Goal: Task Accomplishment & Management: Complete application form

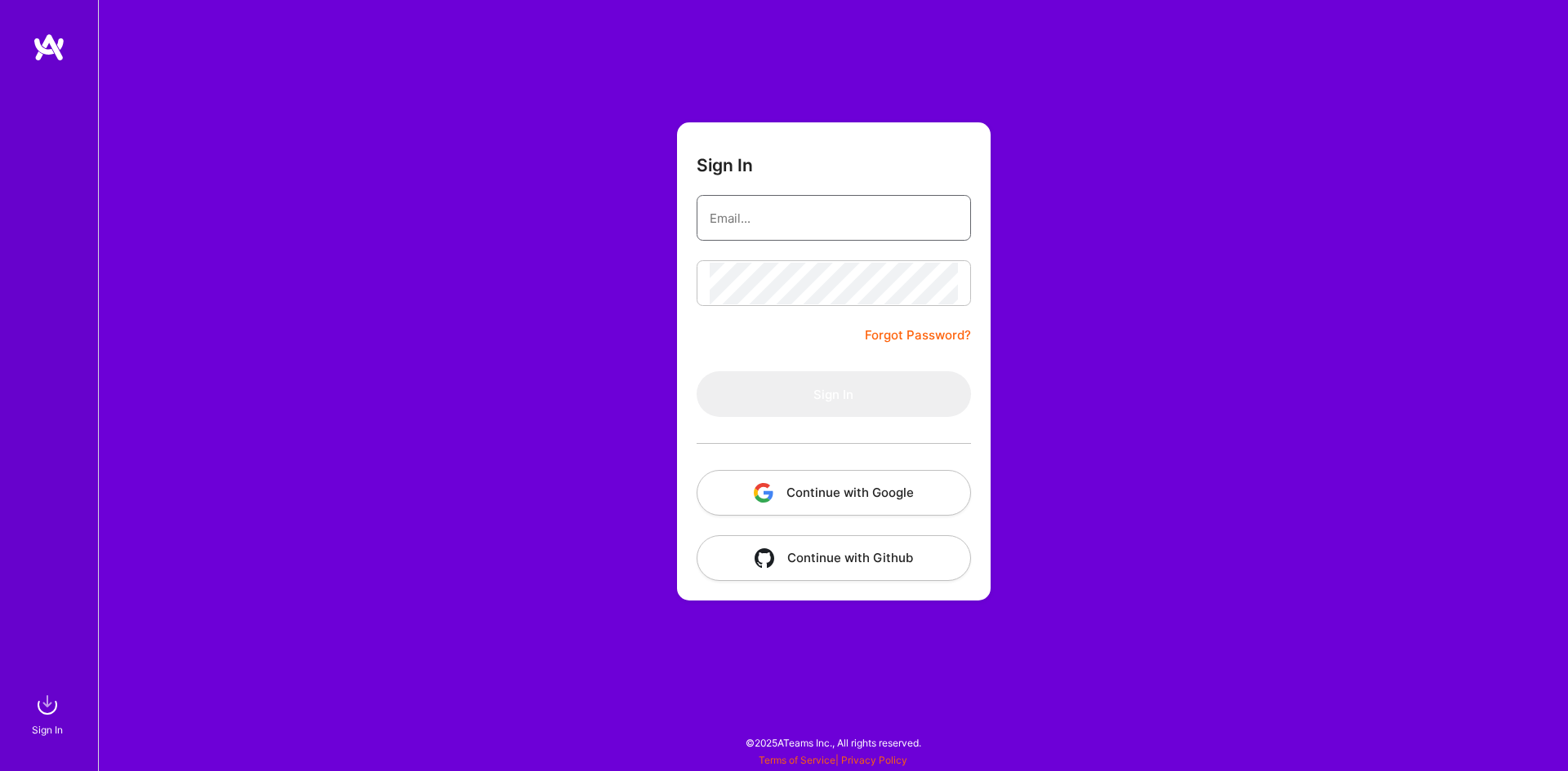
type input "[PERSON_NAME][EMAIL_ADDRESS][DOMAIN_NAME]"
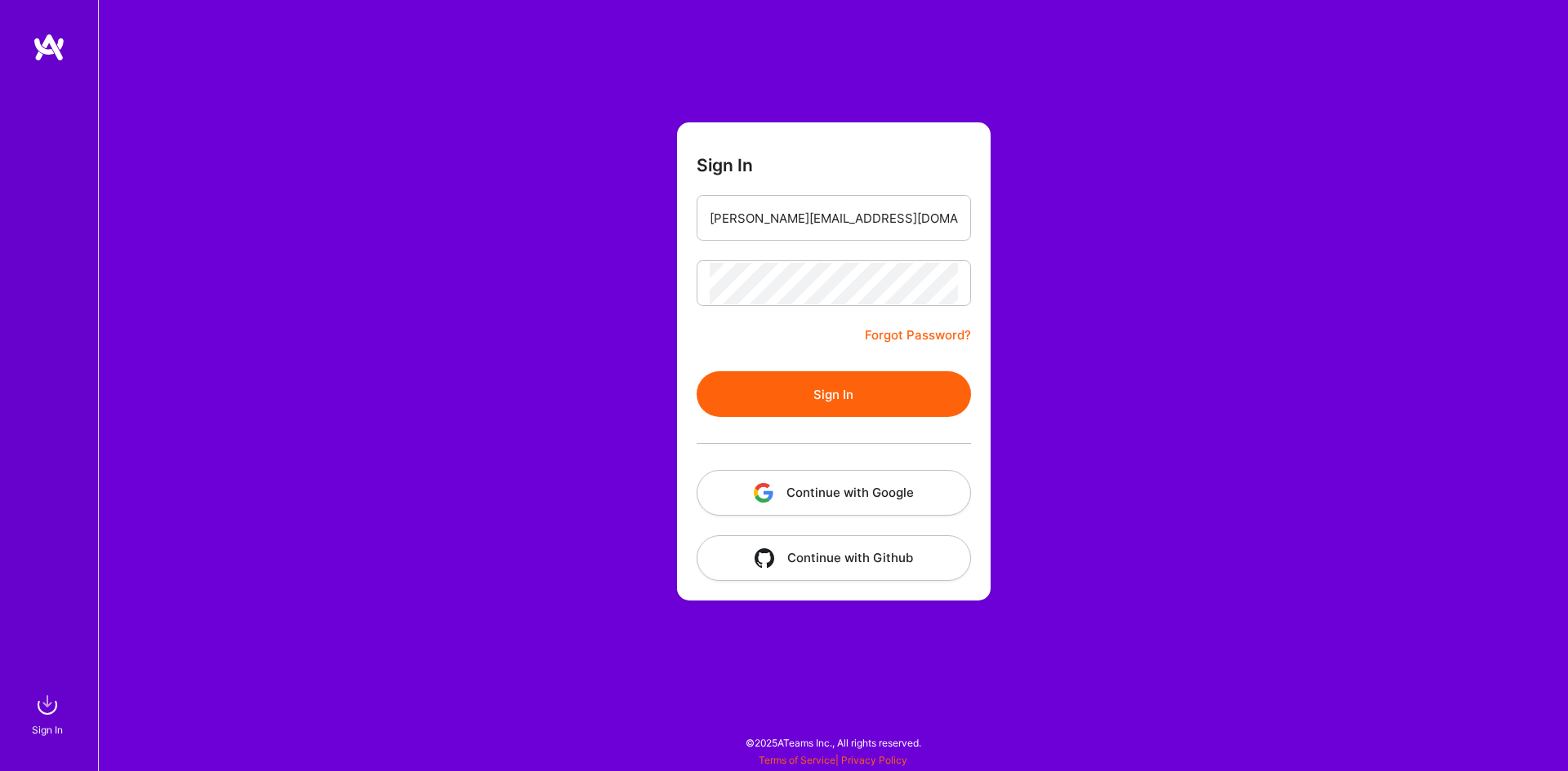
click at [859, 401] on button "Sign In" at bounding box center [834, 394] width 274 height 45
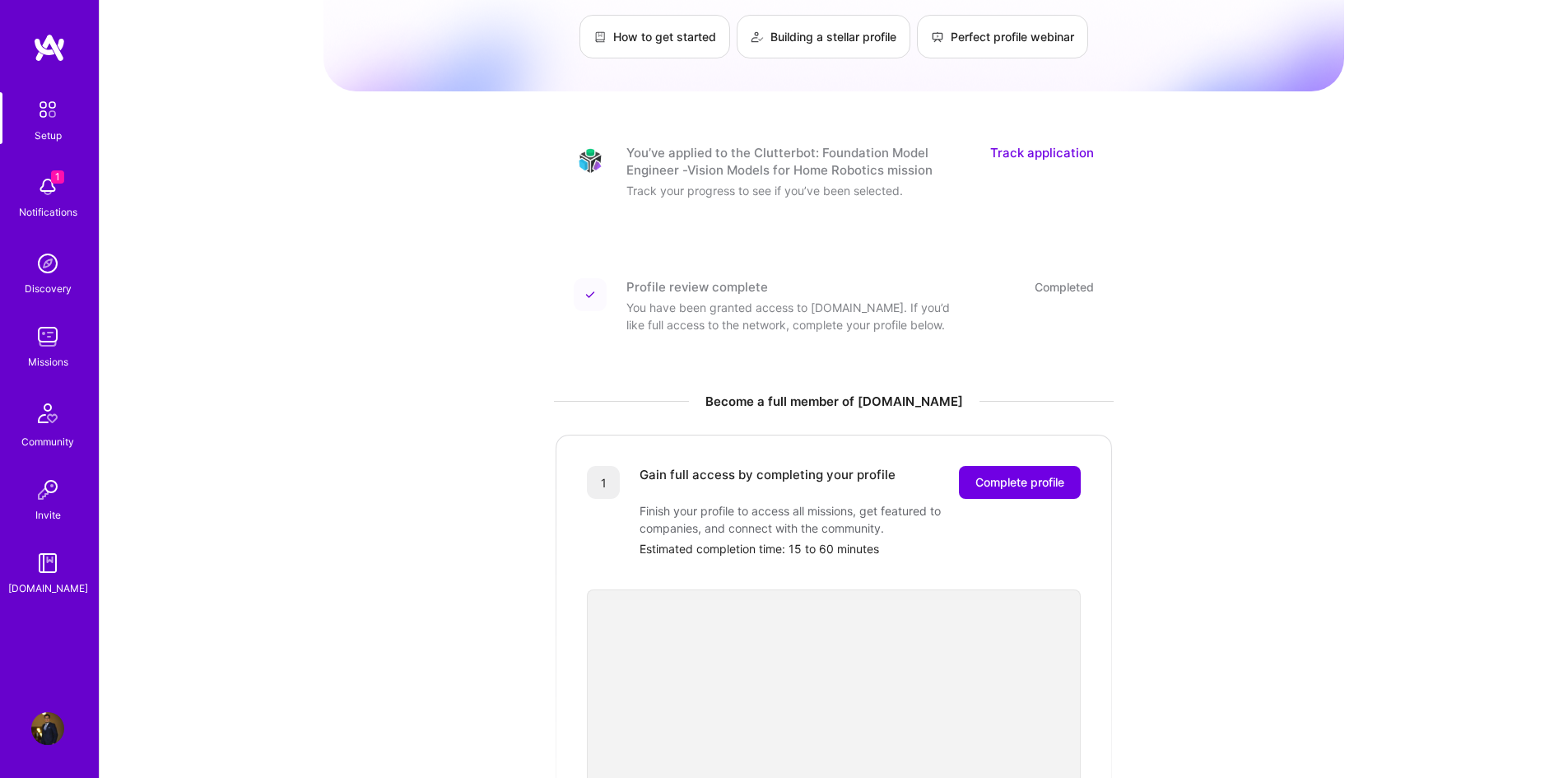
scroll to position [82, 0]
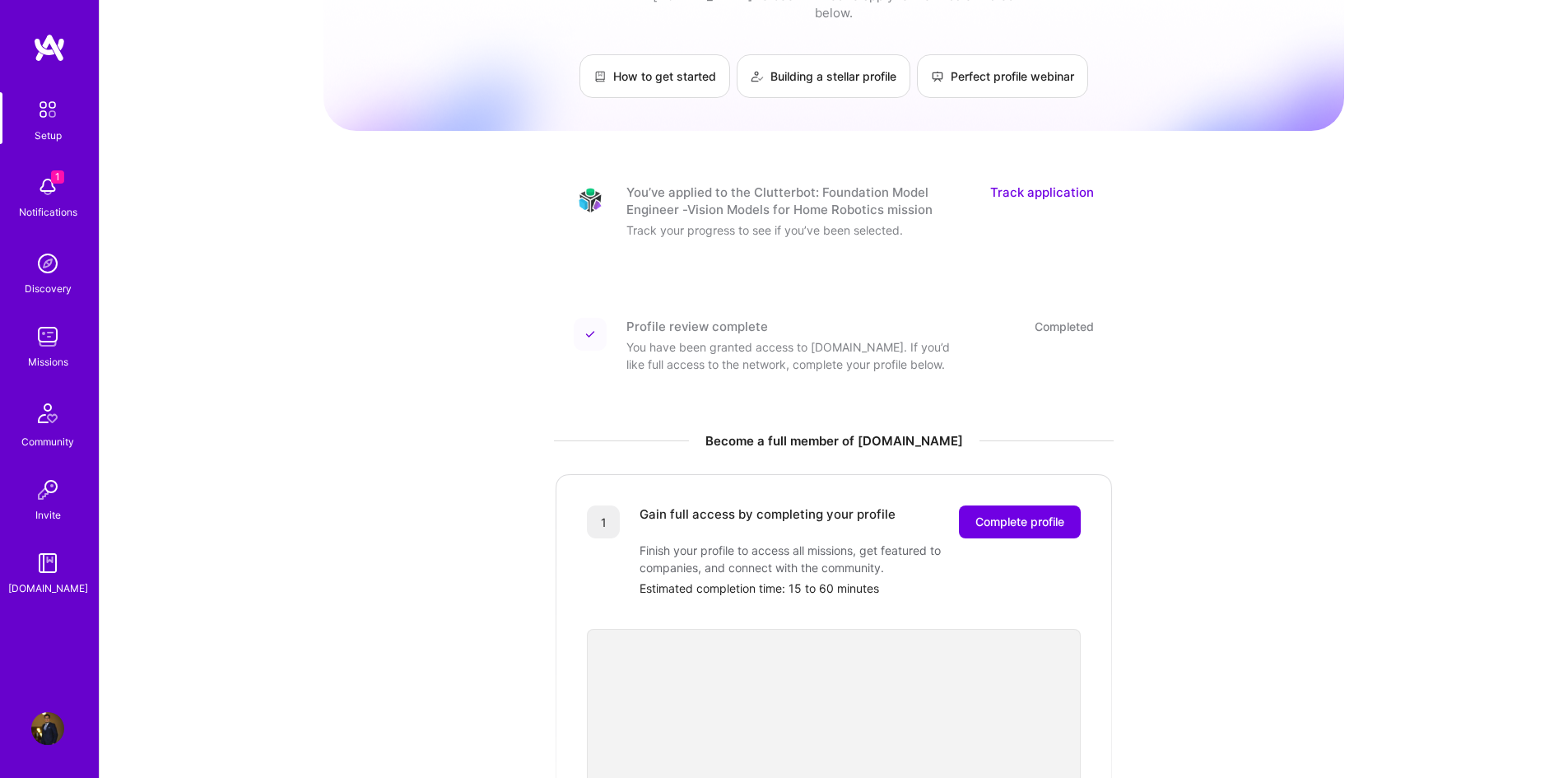
click at [1061, 184] on link "Track application" at bounding box center [1042, 201] width 104 height 35
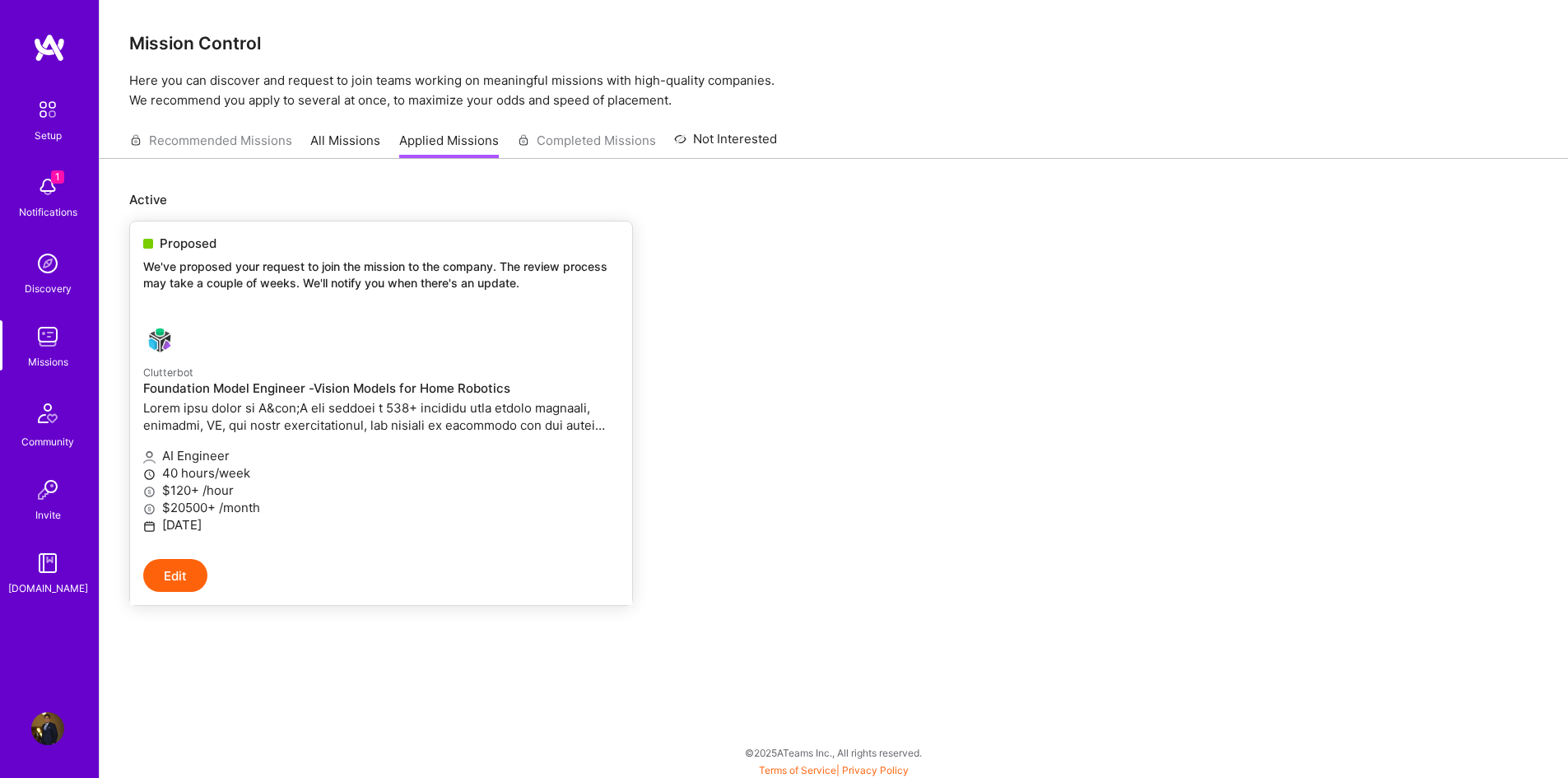
scroll to position [3, 0]
click at [571, 135] on div "Recommended Missions All Missions Applied Missions Completed Missions Not Inter…" at bounding box center [454, 137] width 648 height 36
click at [41, 195] on img at bounding box center [47, 186] width 33 height 33
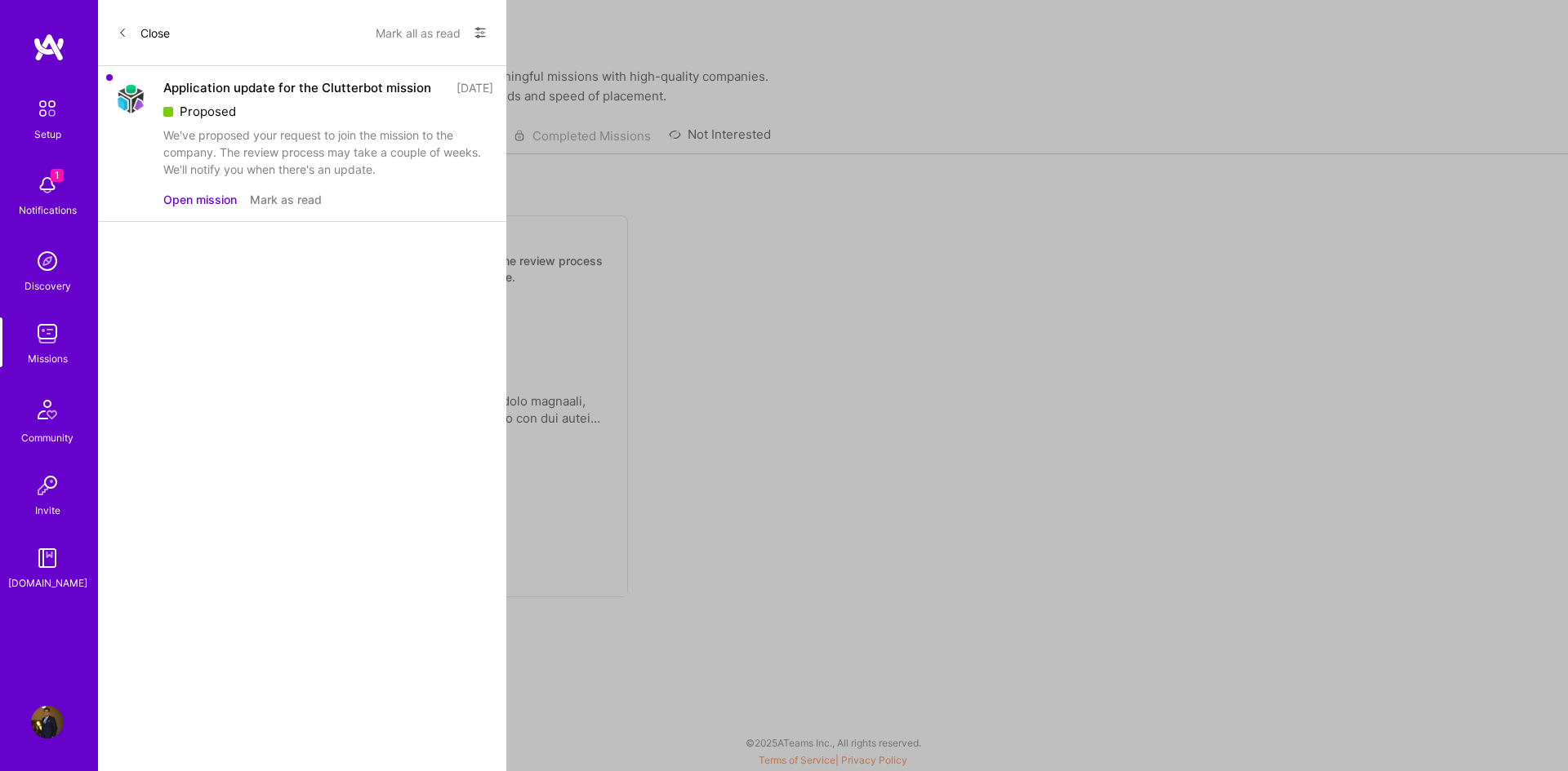
click at [273, 165] on div "We've proposed your request to join the mission to the company. The review proc…" at bounding box center [328, 152] width 330 height 51
click at [195, 208] on button "Open mission" at bounding box center [201, 200] width 74 height 17
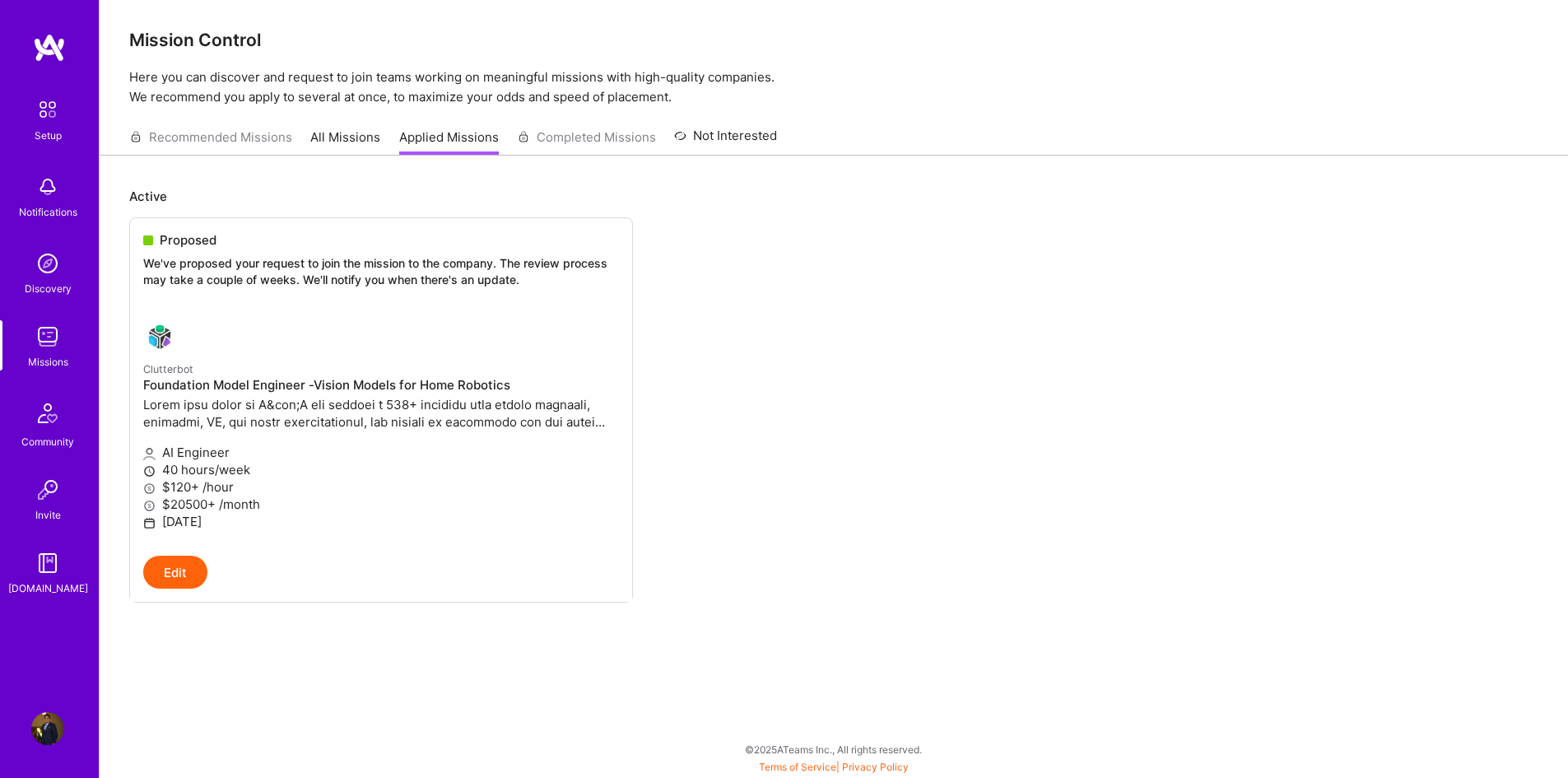
click at [45, 200] on img at bounding box center [47, 186] width 33 height 33
click at [800, 275] on div "Setup Notifications Discovery Missions Community Invite [DOMAIN_NAME] Profile C…" at bounding box center [784, 383] width 1568 height 774
click at [359, 130] on link "All Missions" at bounding box center [345, 142] width 70 height 27
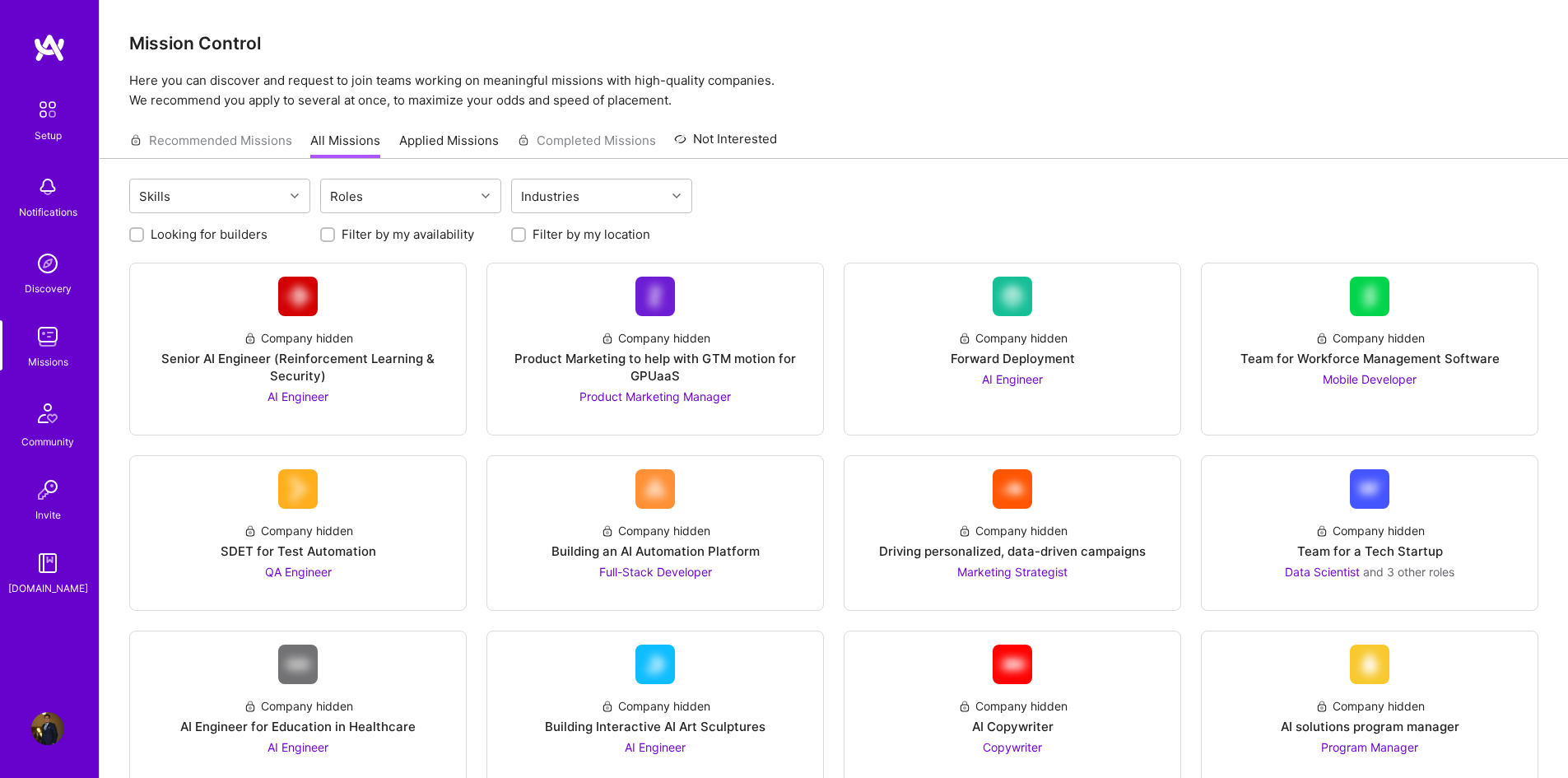
click at [733, 138] on link "Not Interested" at bounding box center [726, 144] width 103 height 30
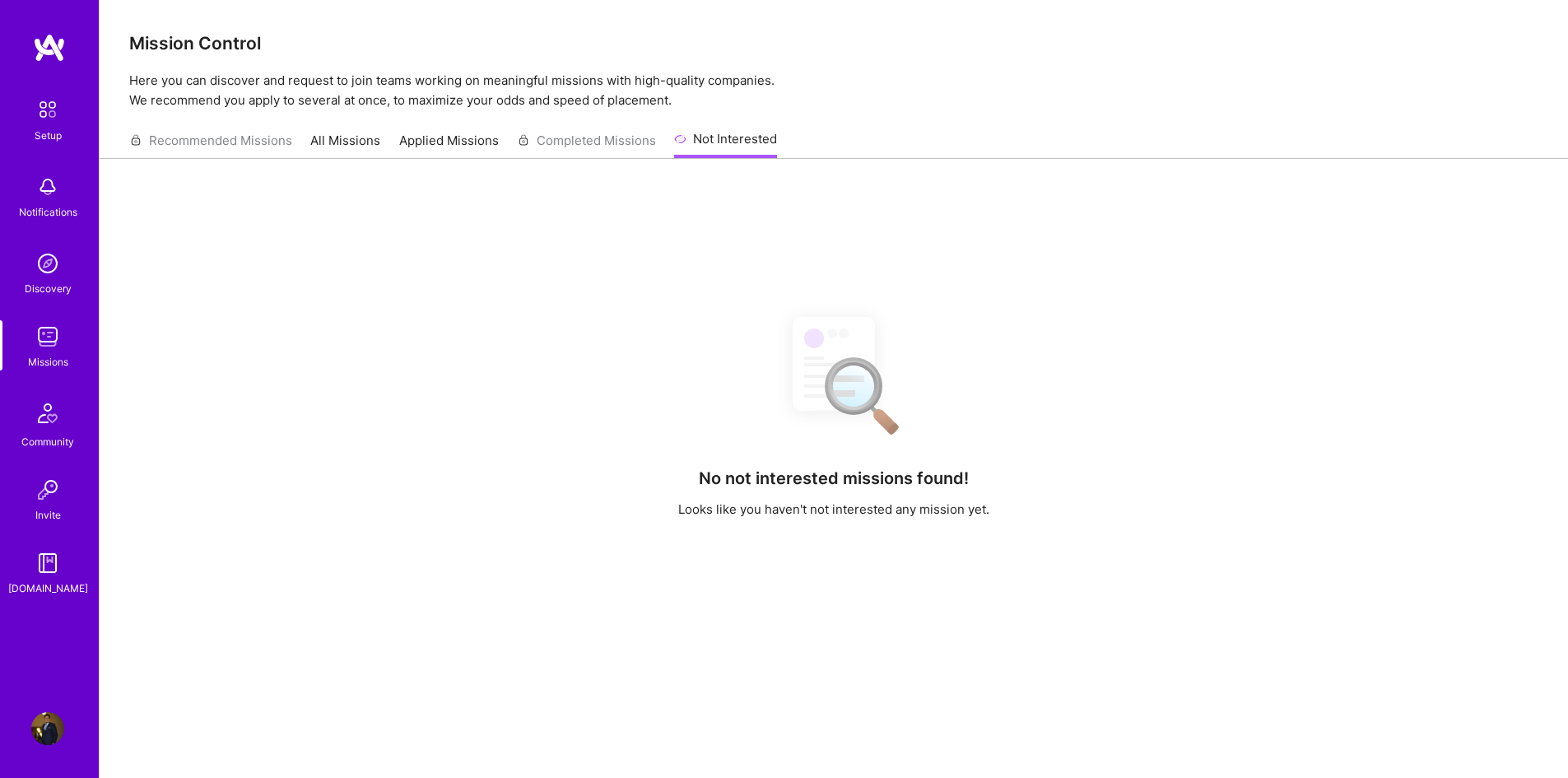
click at [584, 143] on div "Recommended Missions All Missions Applied Missions Completed Missions Not Inter…" at bounding box center [454, 141] width 648 height 36
click at [430, 146] on link "Applied Missions" at bounding box center [449, 146] width 100 height 27
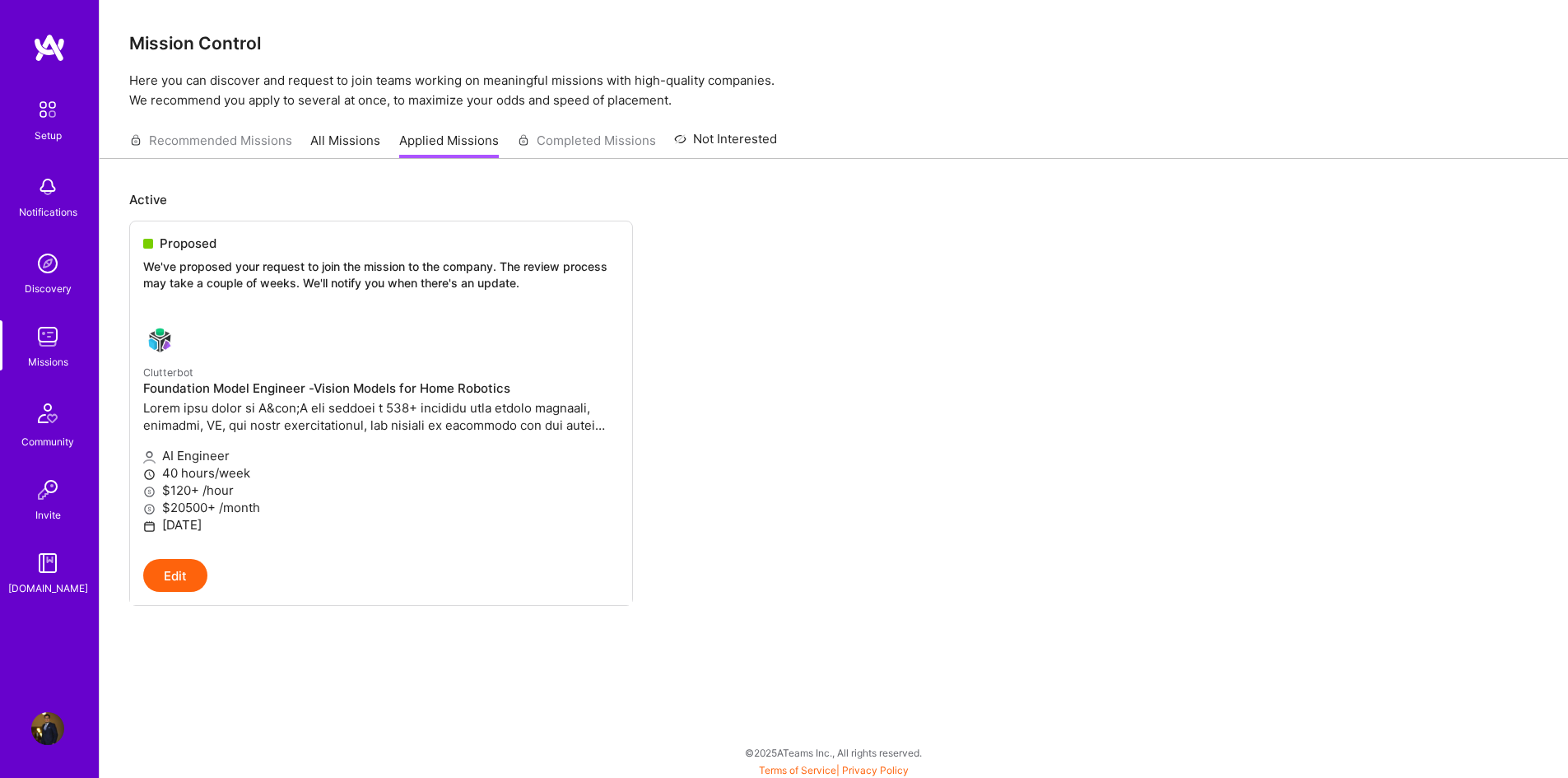
click at [40, 135] on div "Setup" at bounding box center [48, 135] width 27 height 17
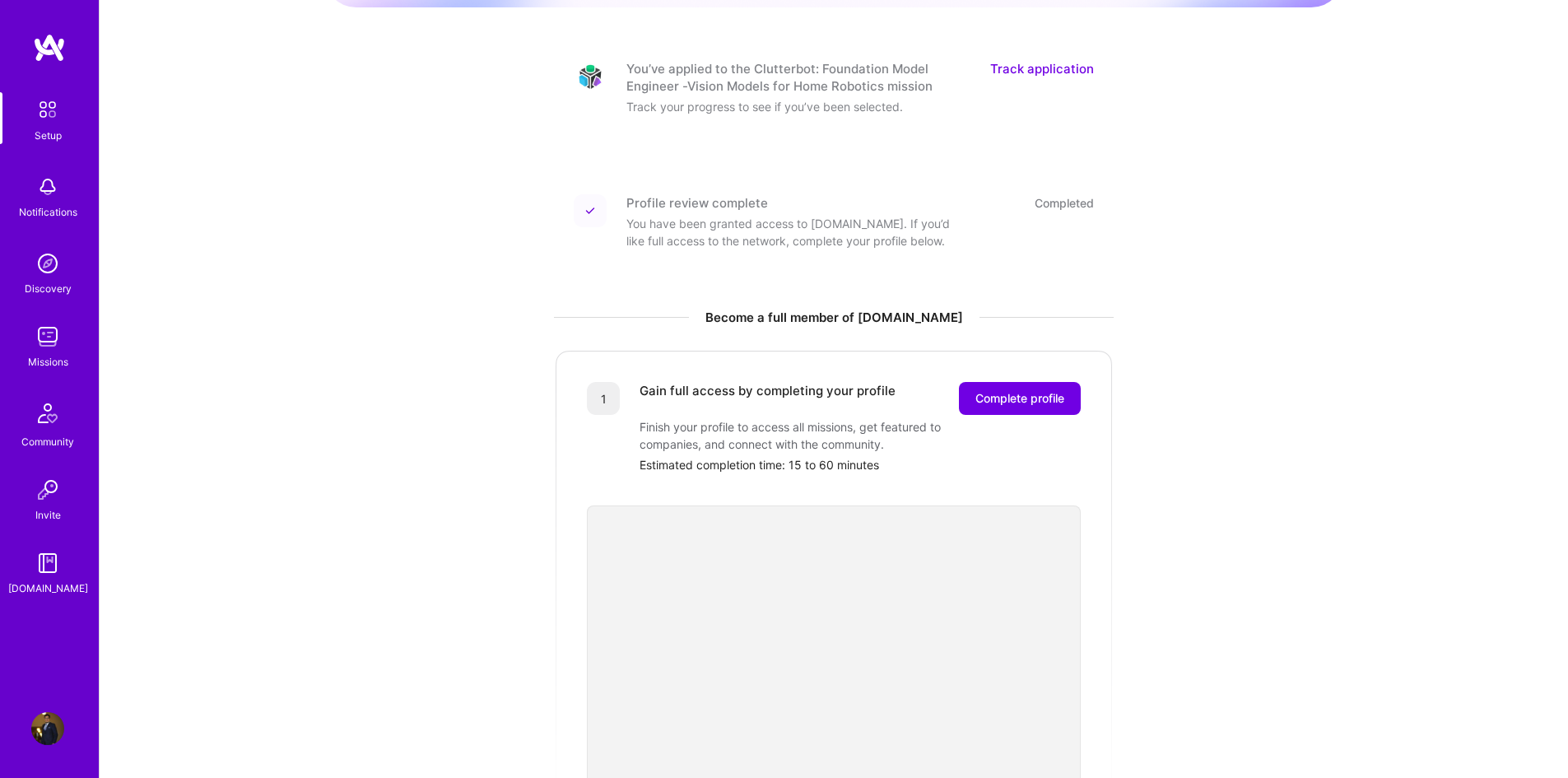
scroll to position [247, 0]
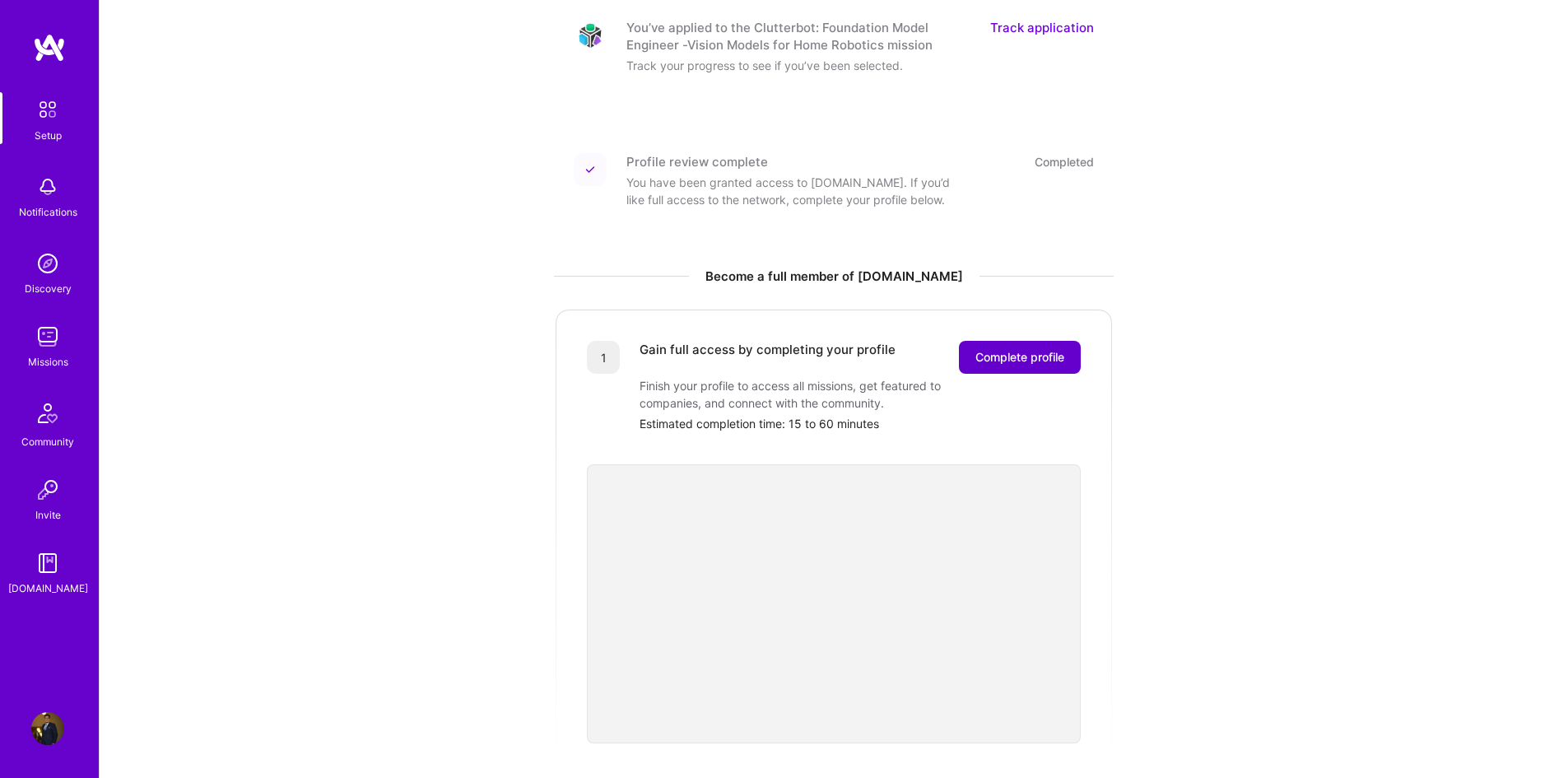
click at [1019, 350] on span "Complete profile" at bounding box center [1020, 357] width 89 height 16
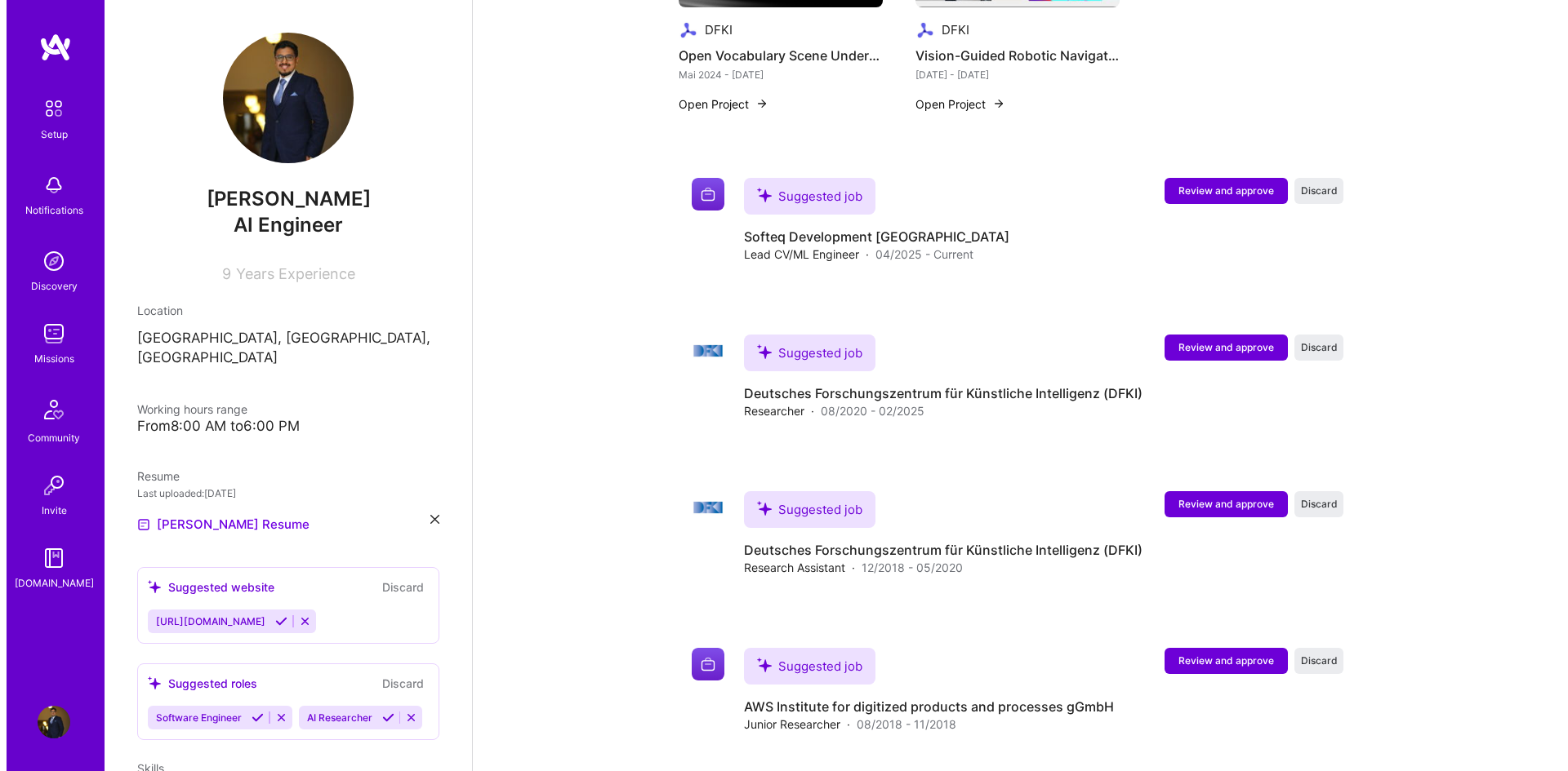
scroll to position [1161, 0]
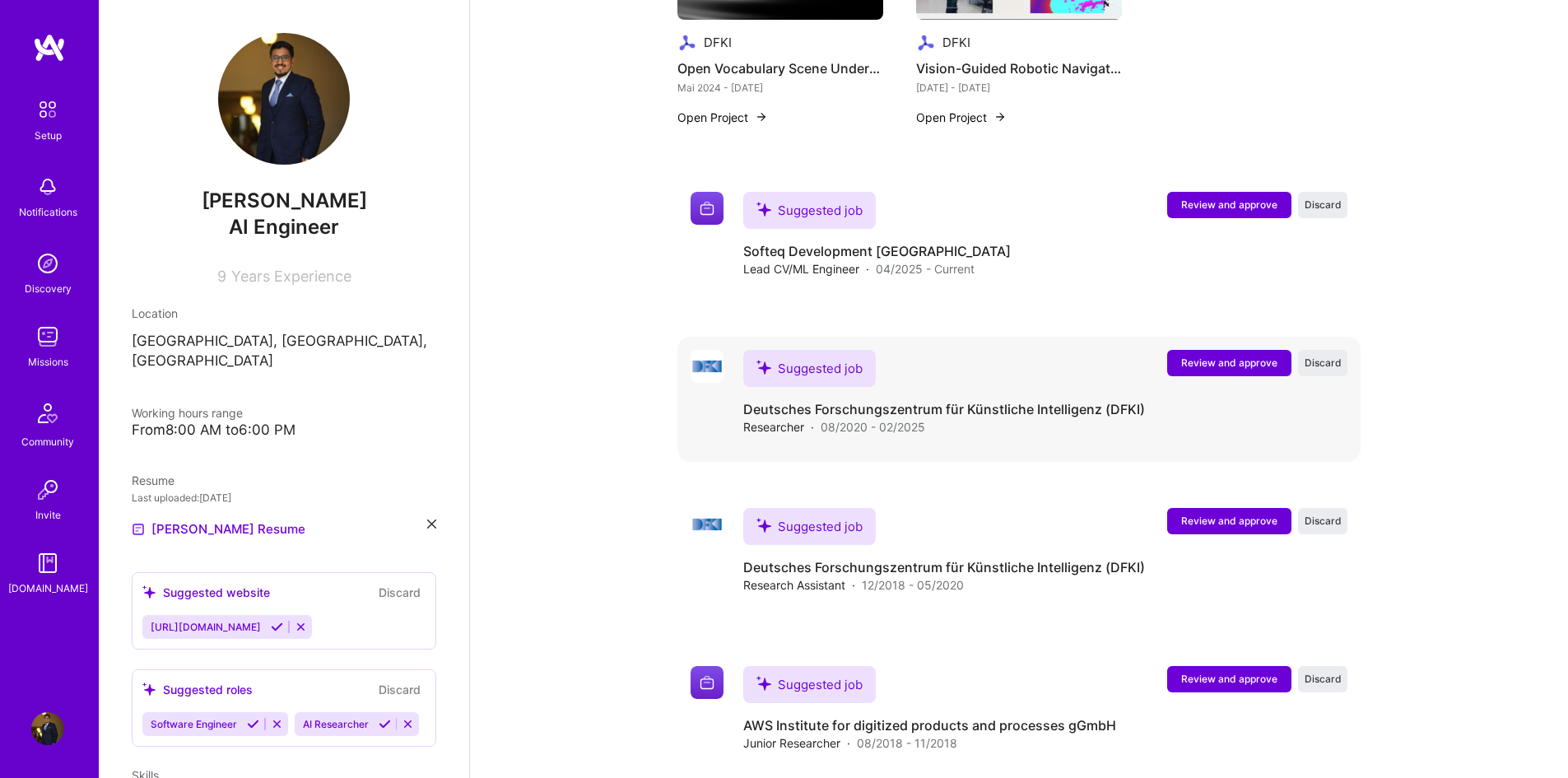
click at [1215, 356] on span "Review and approve" at bounding box center [1230, 362] width 96 height 14
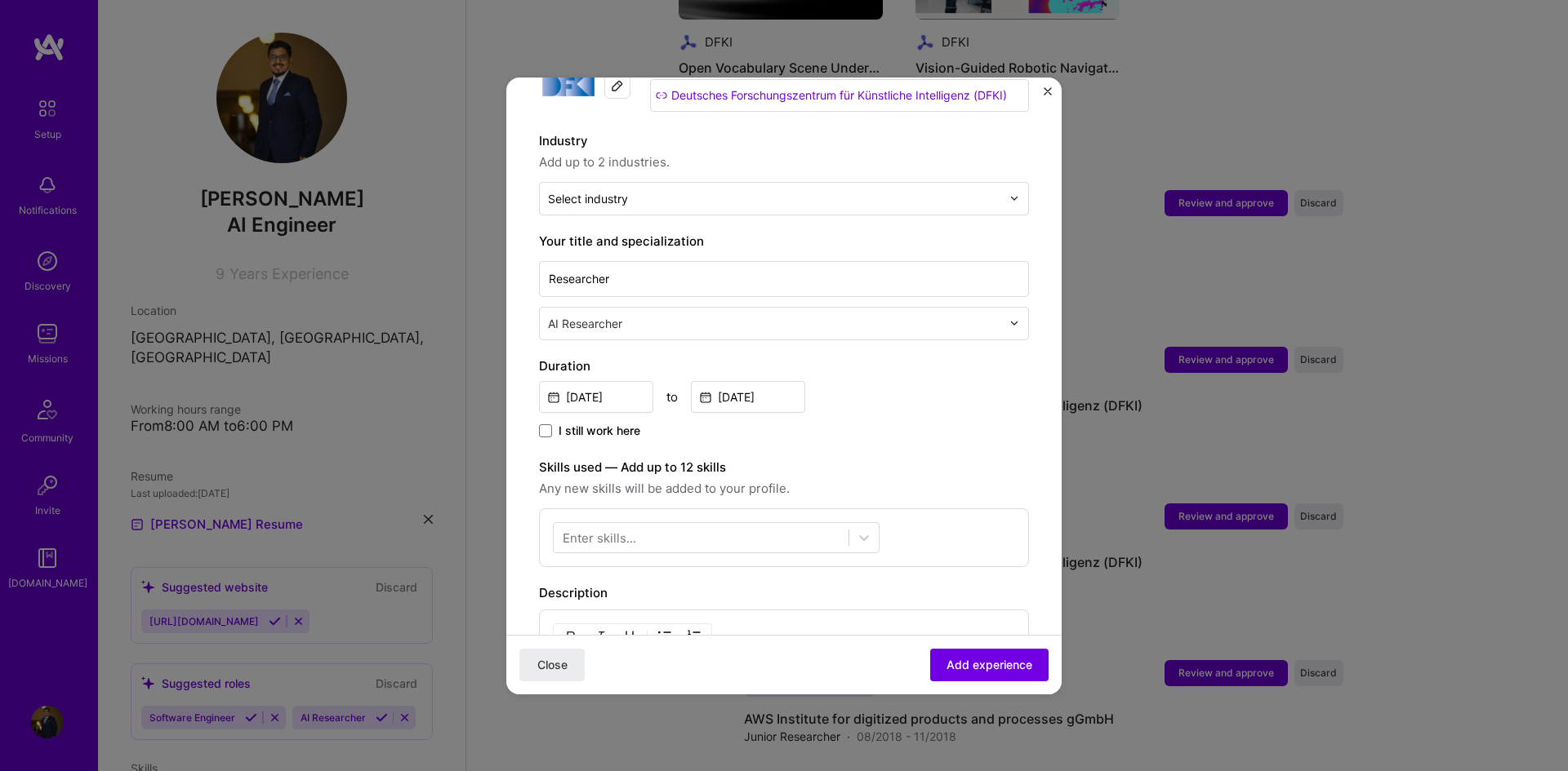
scroll to position [245, 0]
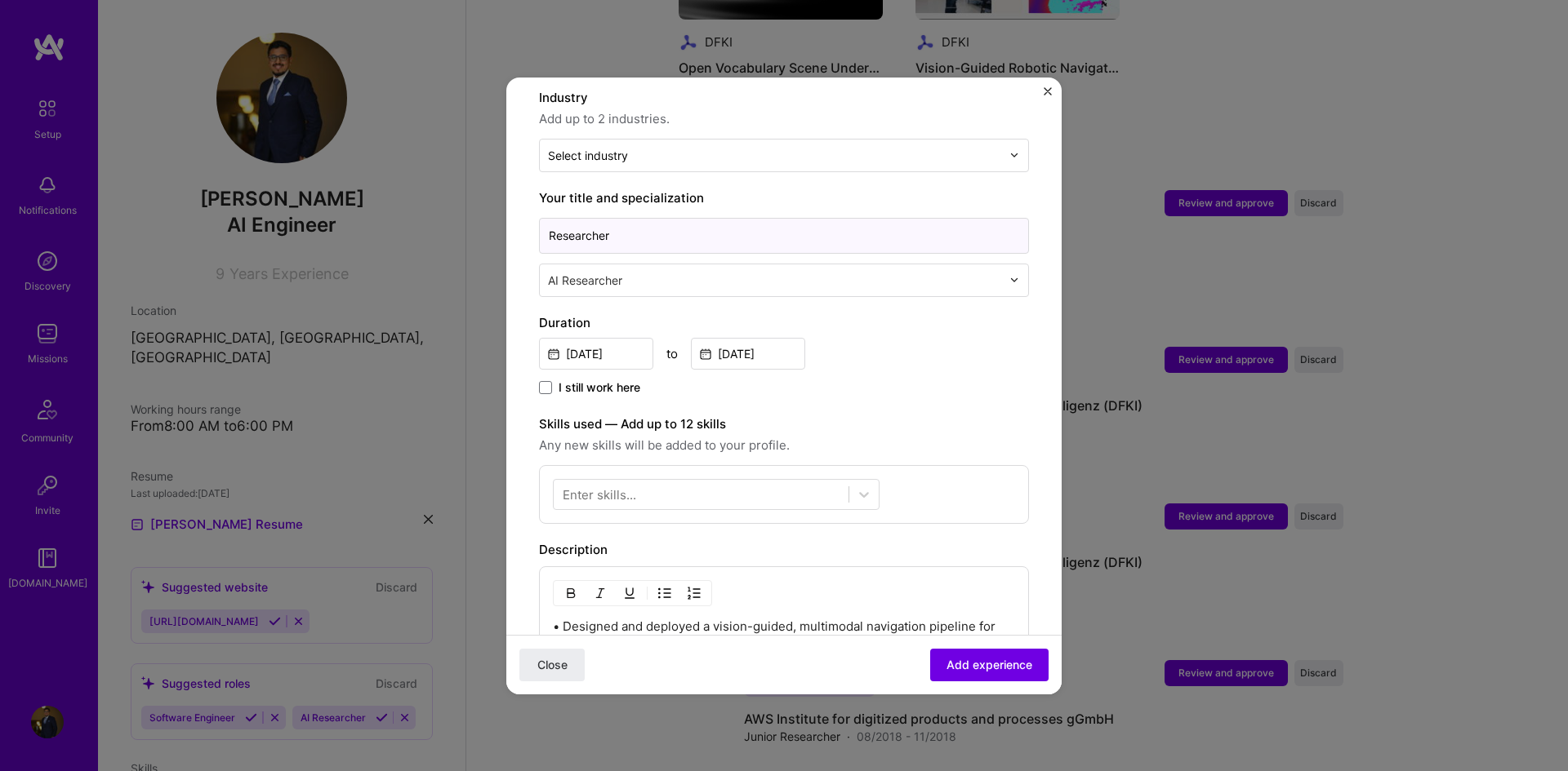
click at [740, 221] on input "Researcher" at bounding box center [784, 236] width 490 height 36
click at [741, 221] on input "Researcher" at bounding box center [784, 236] width 490 height 36
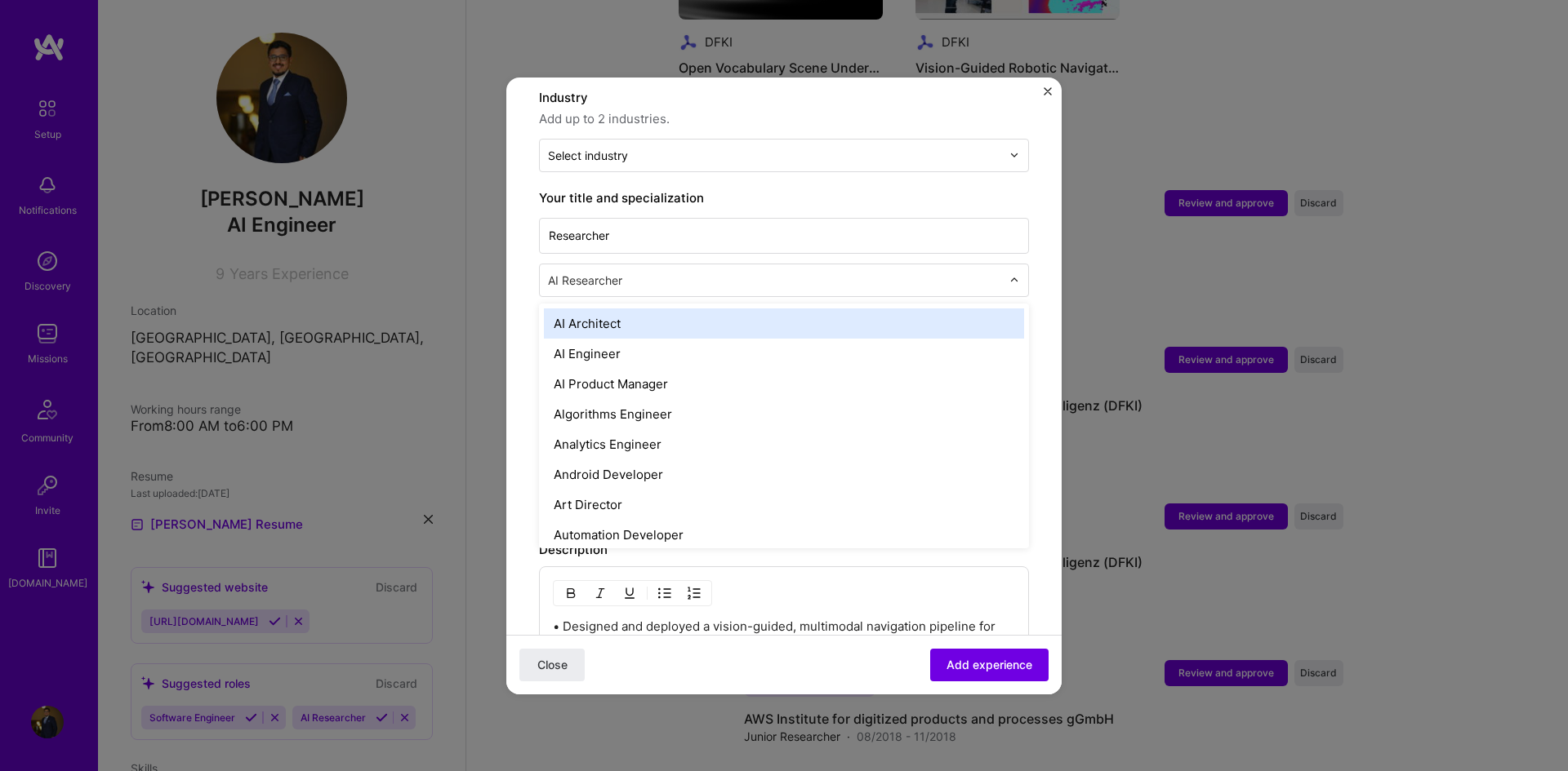
click at [797, 272] on input "text" at bounding box center [776, 280] width 457 height 17
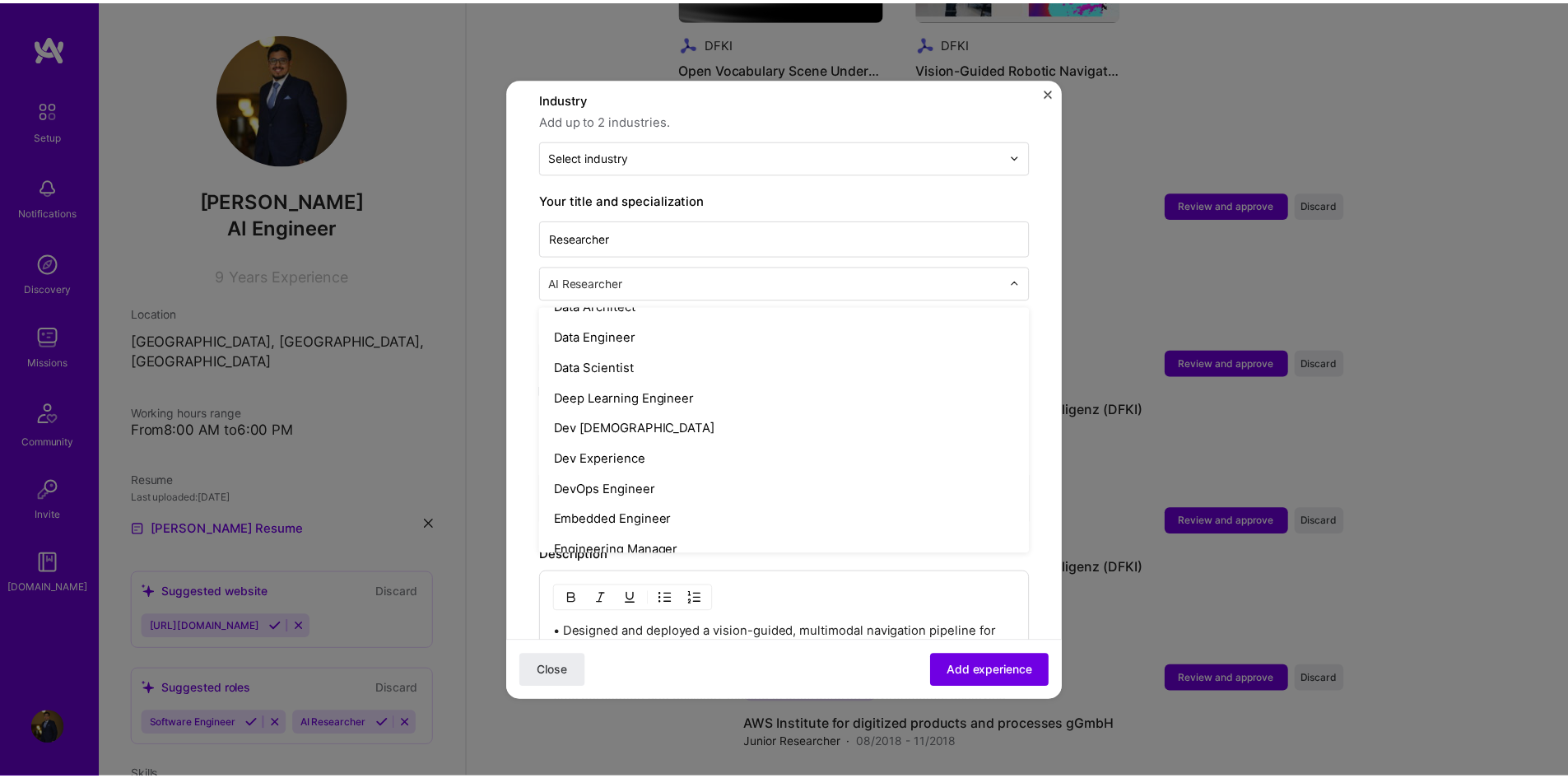
scroll to position [795, 0]
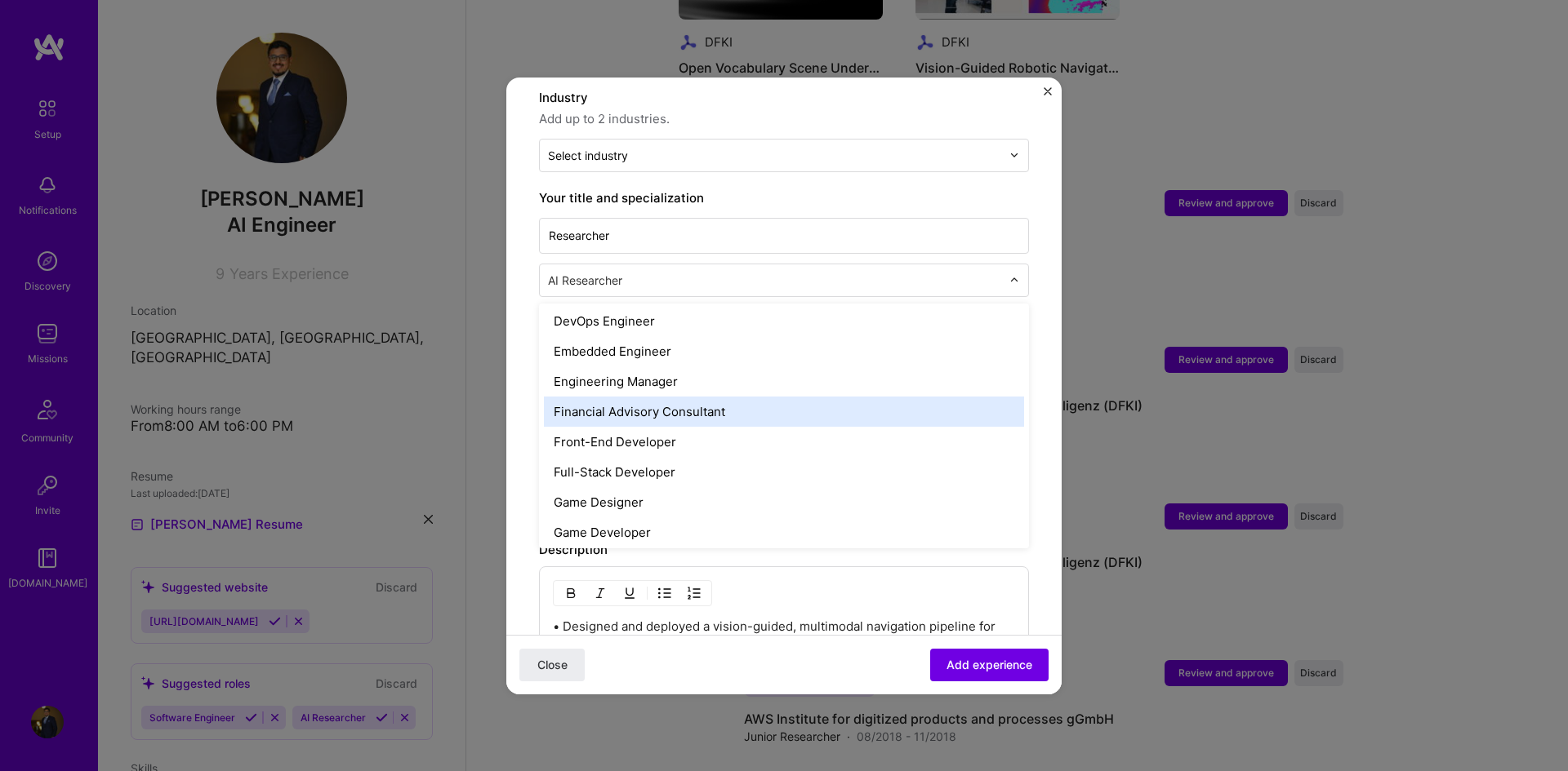
click at [509, 374] on form "Adding suggested job This job is suggested based on your LinkedIn, resume or [D…" at bounding box center [784, 537] width 556 height 1345
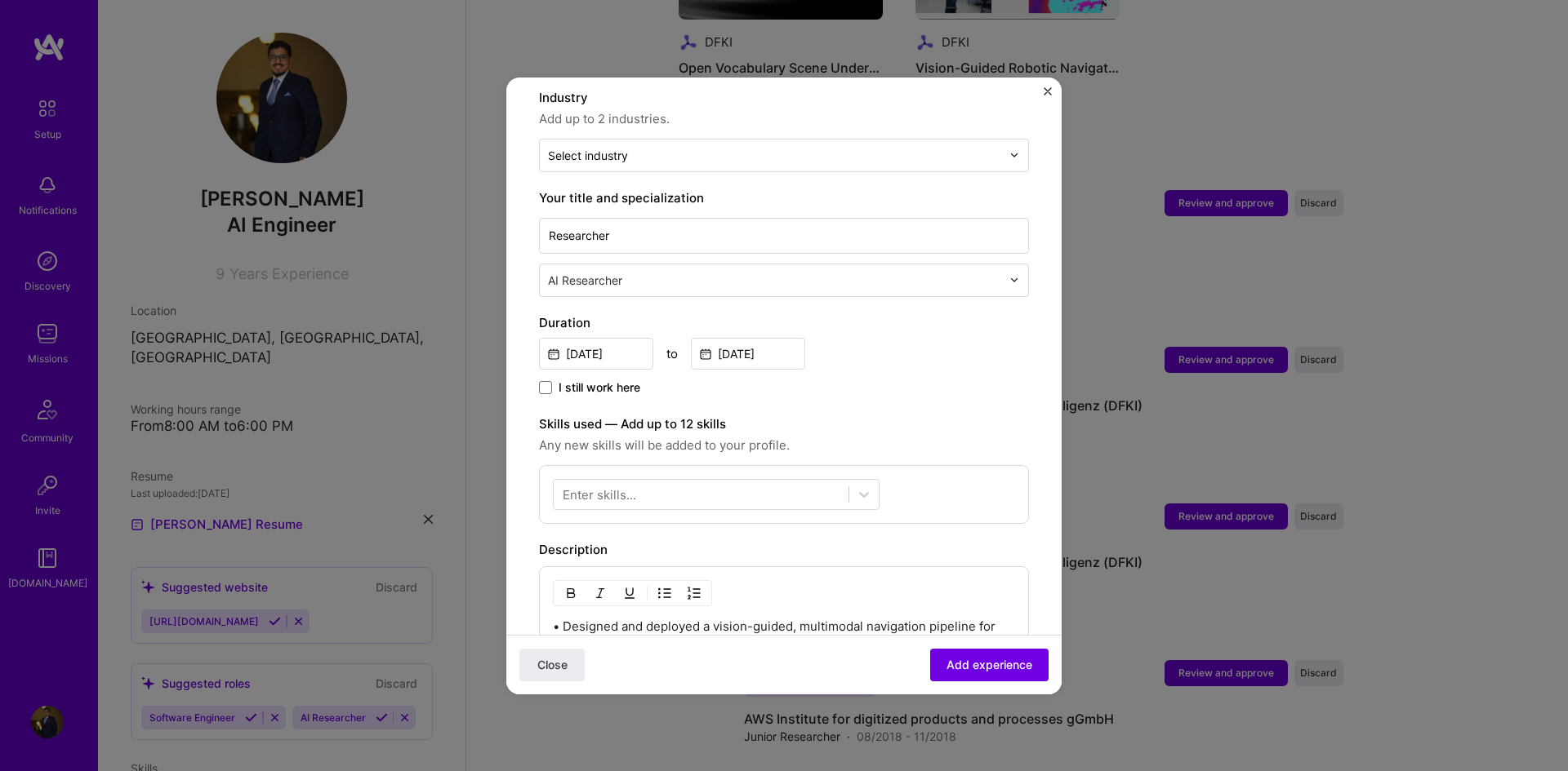
click at [1048, 88] on img "Close" at bounding box center [1048, 91] width 8 height 8
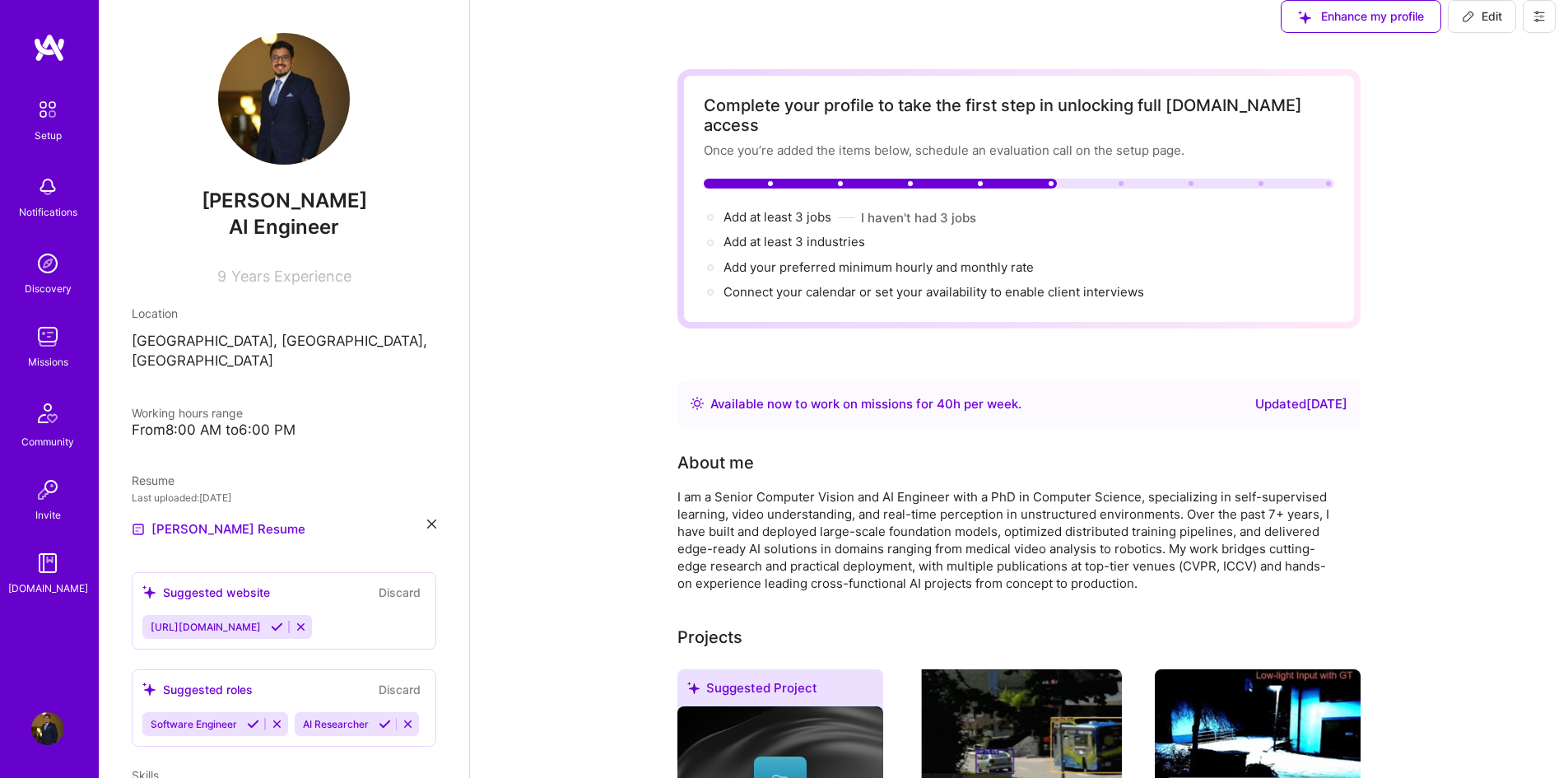
scroll to position [0, 0]
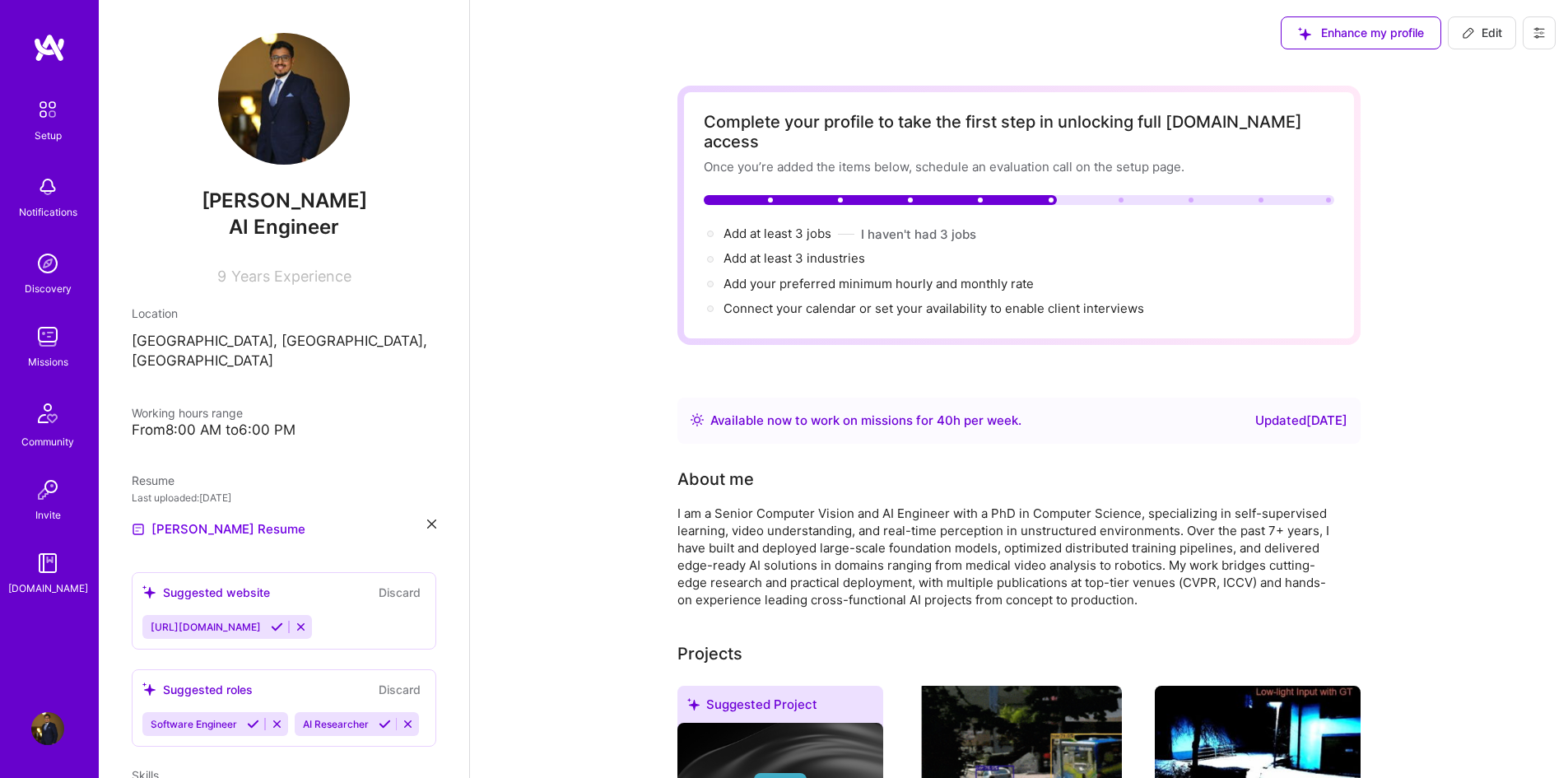
click at [1535, 27] on icon at bounding box center [1540, 33] width 14 height 14
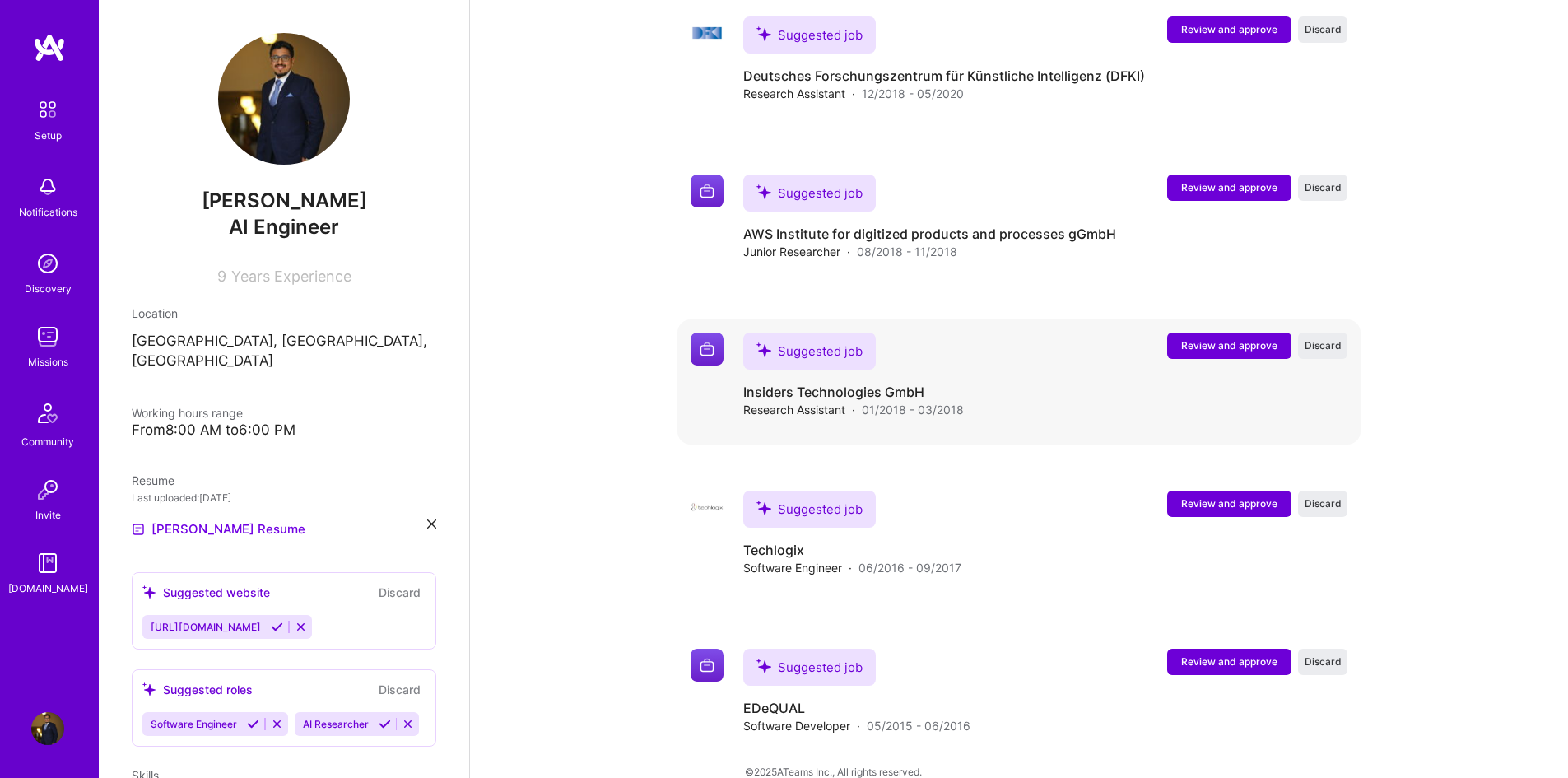
scroll to position [1665, 0]
